Goal: Task Accomplishment & Management: Manage account settings

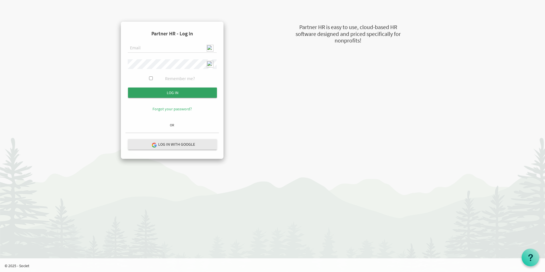
type input "[EMAIL_ADDRESS][DOMAIN_NAME]"
click at [191, 93] on input "submit" at bounding box center [172, 92] width 89 height 10
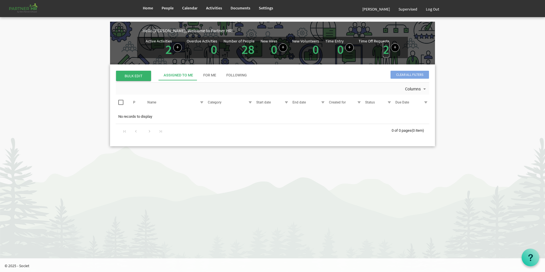
click at [387, 53] on link "2" at bounding box center [386, 49] width 7 height 16
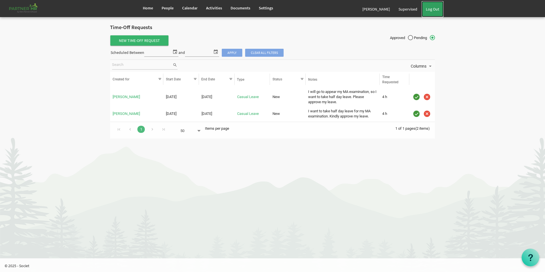
click at [435, 9] on link "Log Out" at bounding box center [433, 9] width 22 height 16
